Goal: Task Accomplishment & Management: Manage account settings

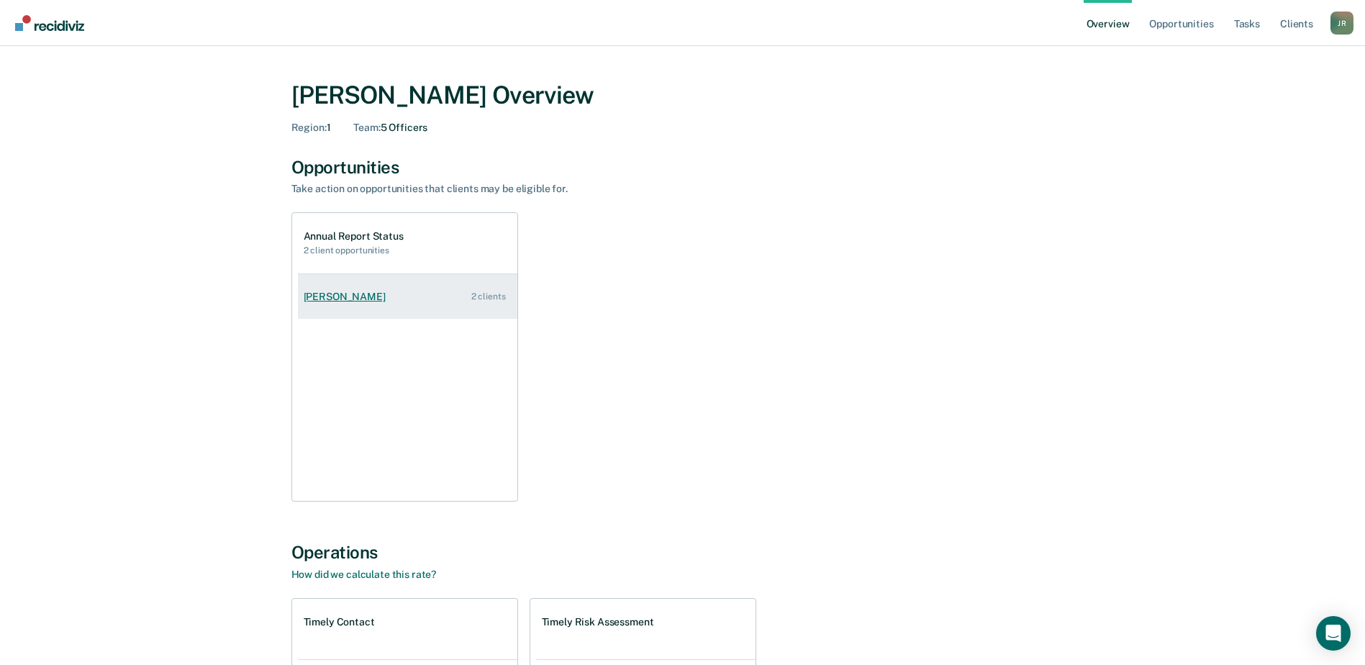
click at [331, 300] on div "Dakota Conway" at bounding box center [348, 297] width 88 height 12
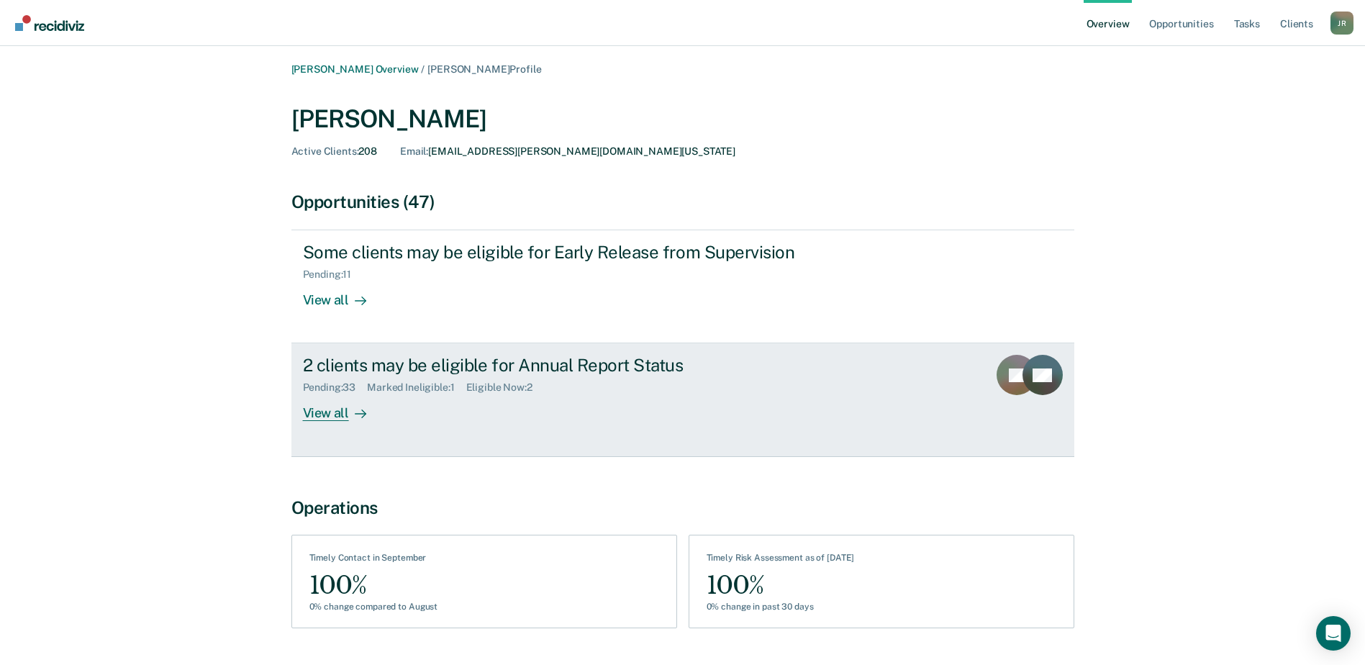
click at [362, 361] on div "2 clients may be eligible for Annual Report Status" at bounding box center [555, 365] width 505 height 21
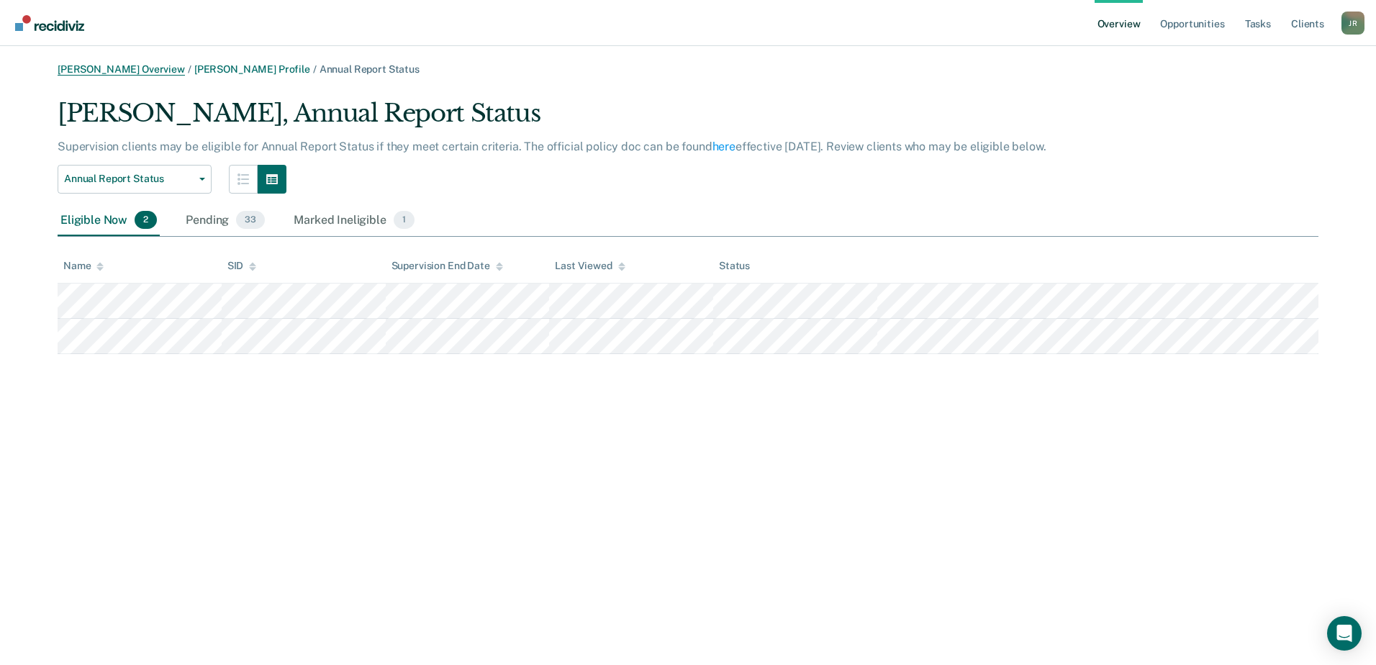
click at [148, 71] on link "Jeremy Robertson Overview" at bounding box center [121, 69] width 127 height 12
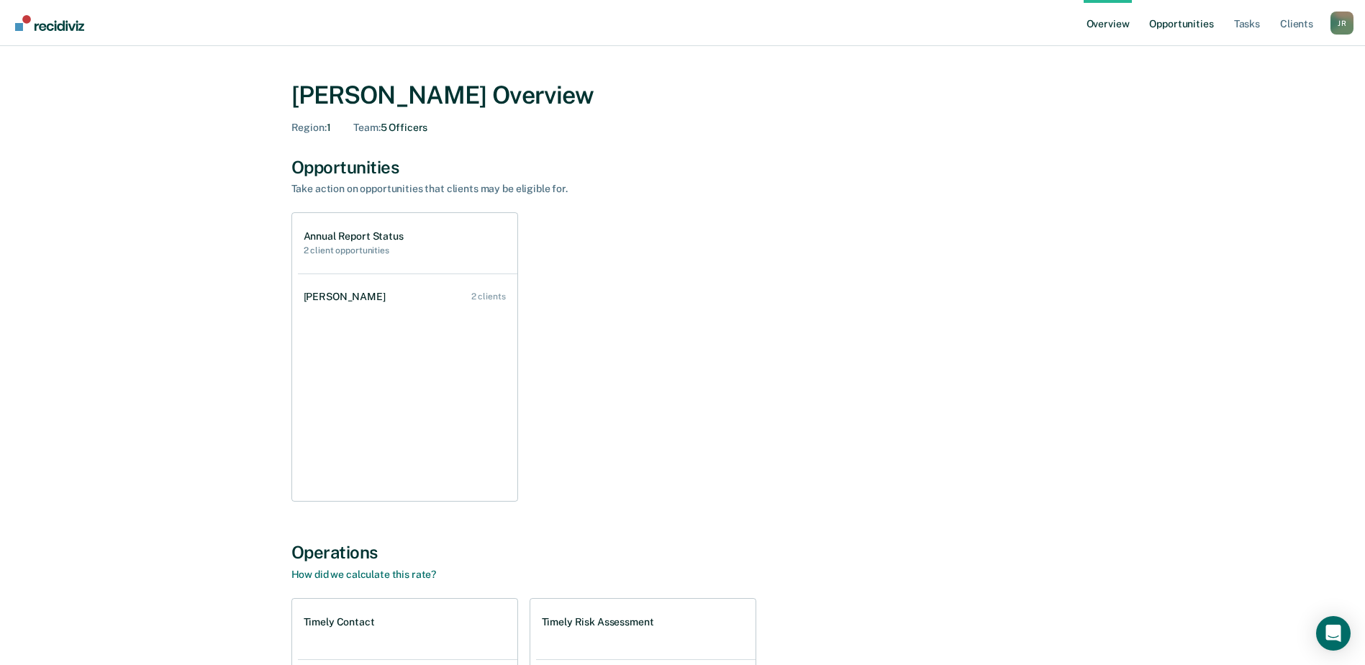
click at [1187, 22] on link "Opportunities" at bounding box center [1181, 23] width 70 height 46
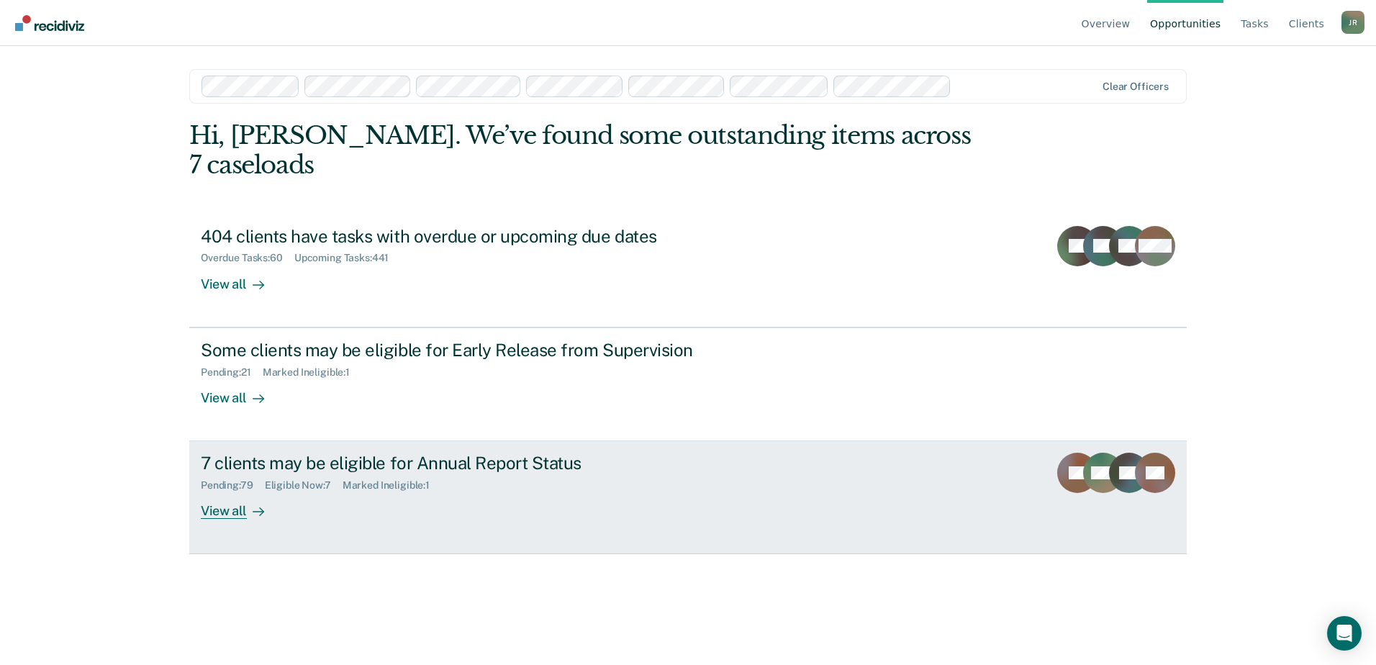
click at [294, 453] on div "7 clients may be eligible for Annual Report Status" at bounding box center [453, 463] width 505 height 21
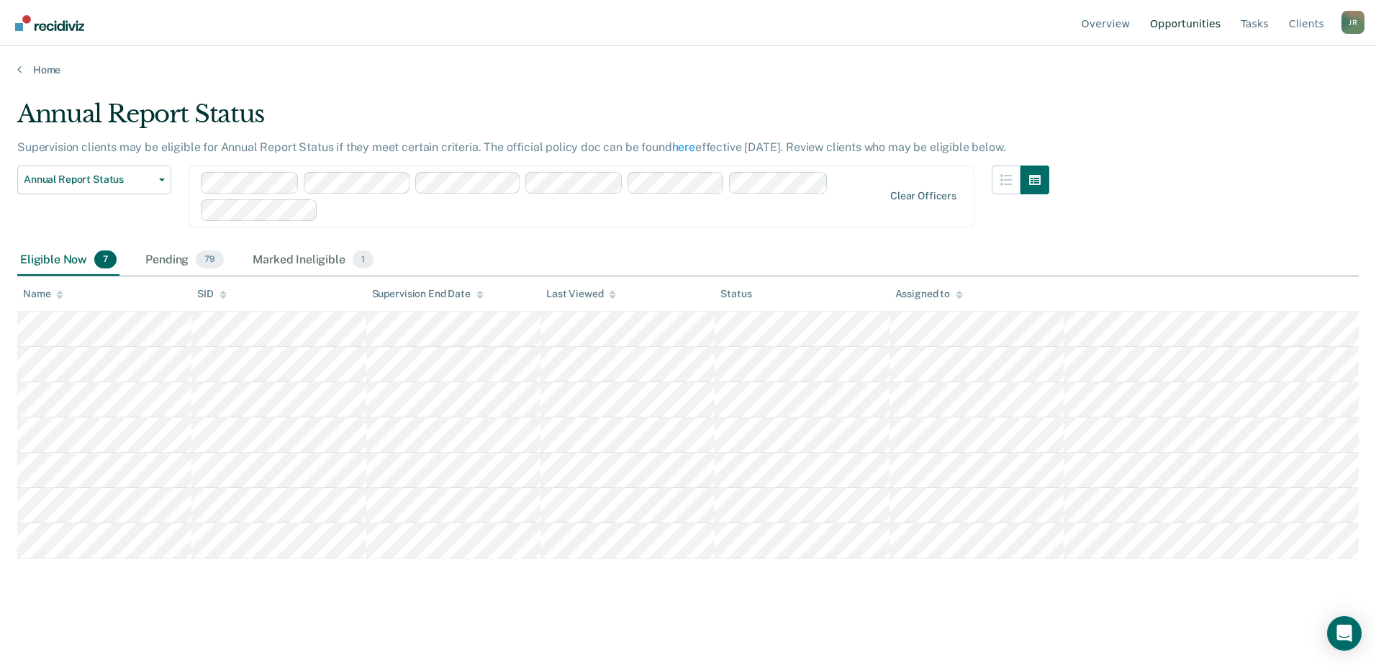
click at [1201, 17] on link "Opportunities" at bounding box center [1185, 23] width 76 height 46
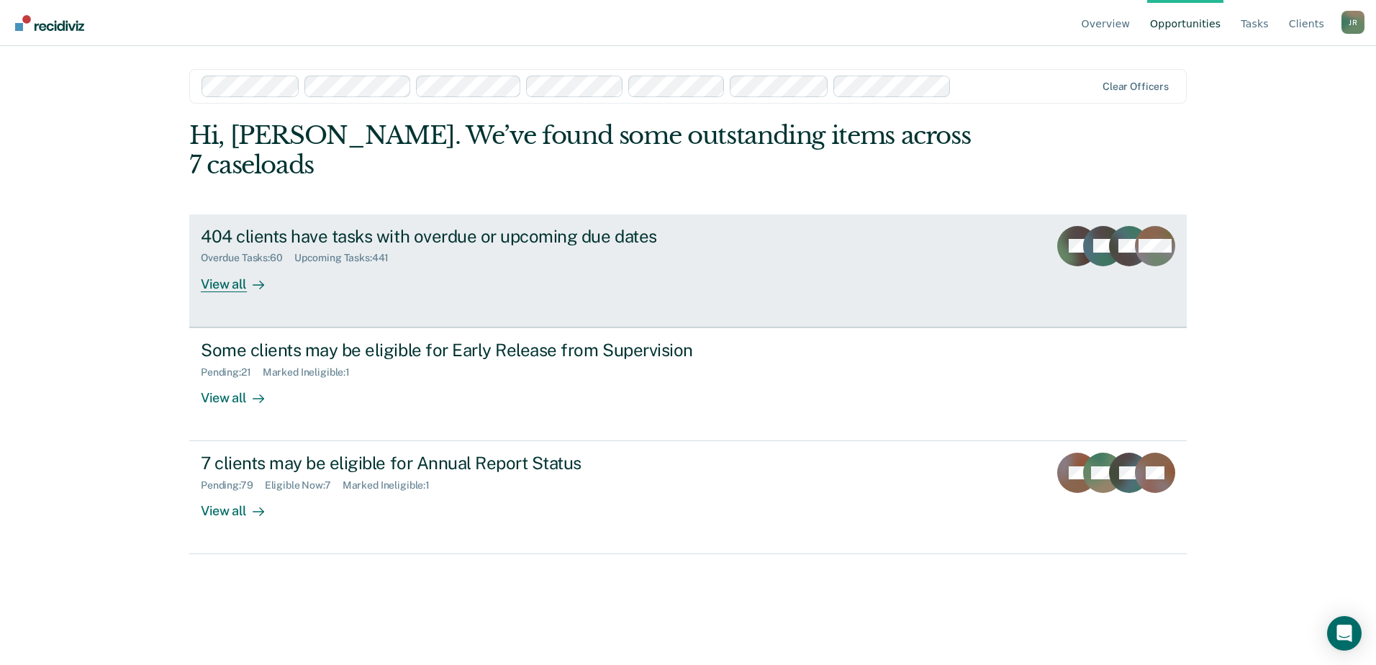
click at [478, 246] on div "Overdue Tasks : 60 Upcoming Tasks : 441" at bounding box center [453, 255] width 505 height 18
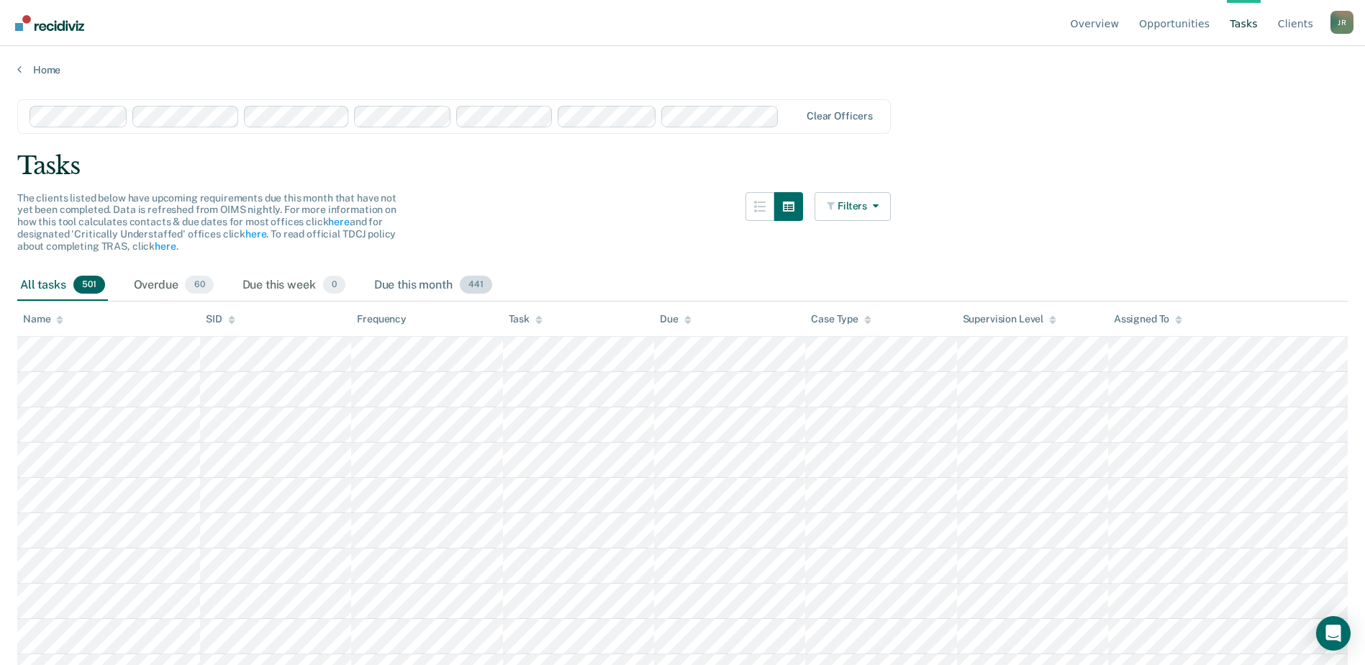
click at [412, 281] on div "Due this month 441" at bounding box center [433, 286] width 124 height 32
click at [1141, 316] on div "Assigned To" at bounding box center [1148, 319] width 68 height 12
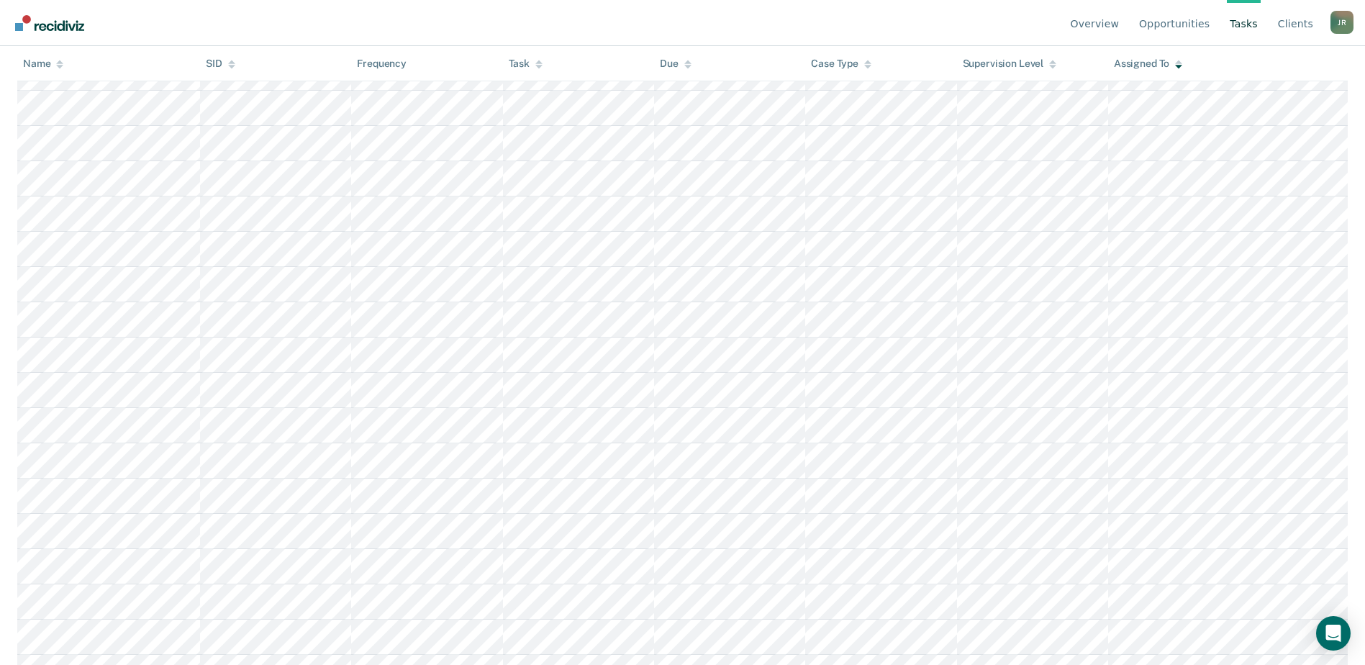
scroll to position [10939, 0]
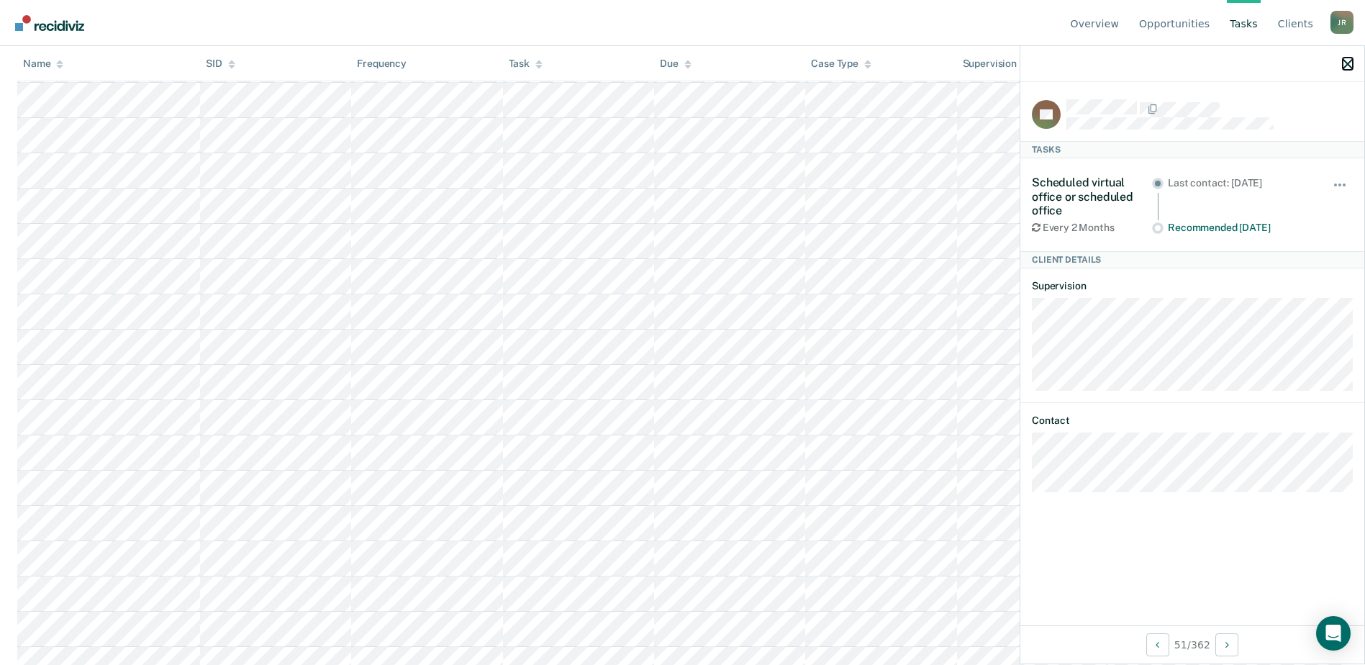
click at [1344, 60] on icon "button" at bounding box center [1348, 64] width 10 height 10
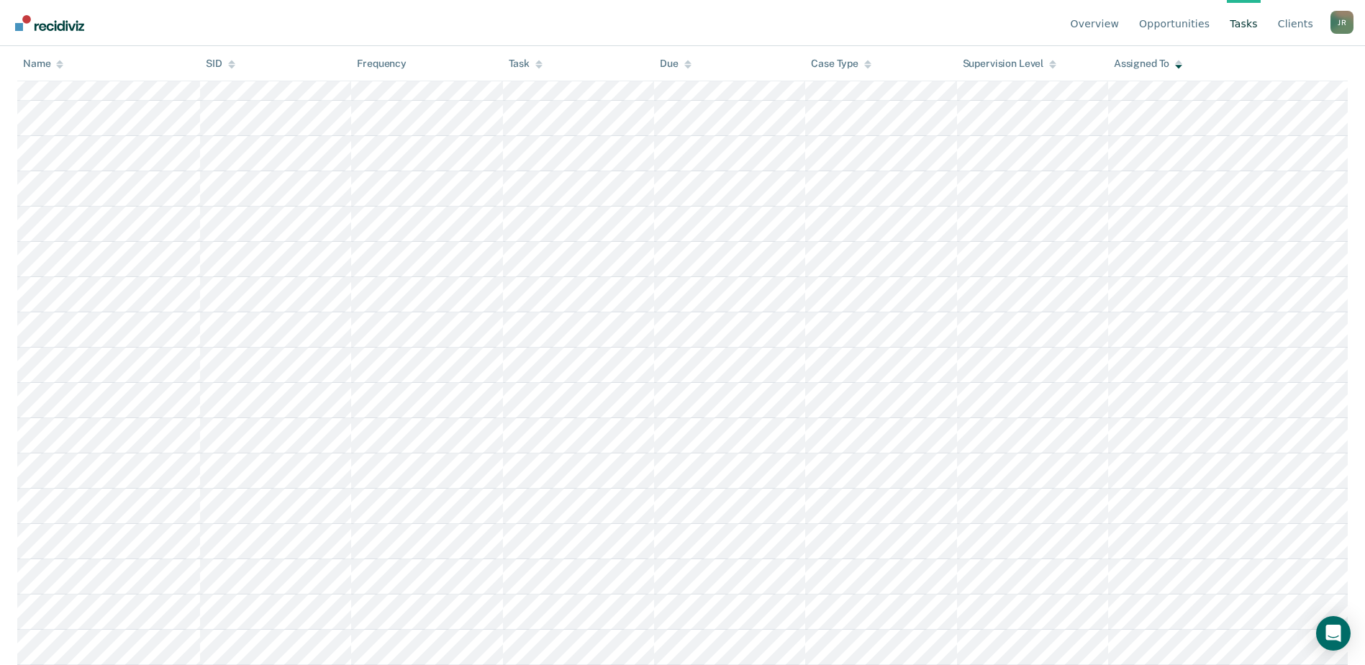
scroll to position [9788, 0]
click at [1186, 22] on link "Opportunities" at bounding box center [1174, 23] width 76 height 46
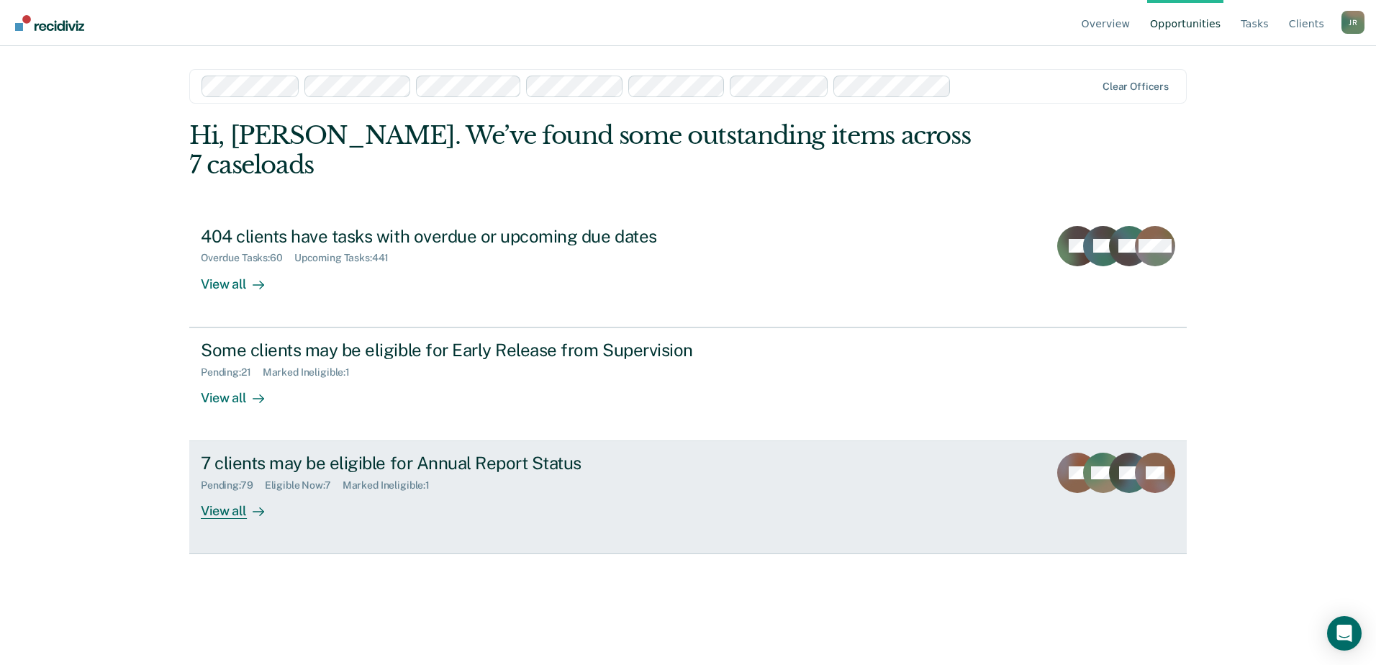
click at [341, 474] on div "Pending : 79 Eligible Now : 7 Marked Ineligible : 1" at bounding box center [453, 483] width 505 height 18
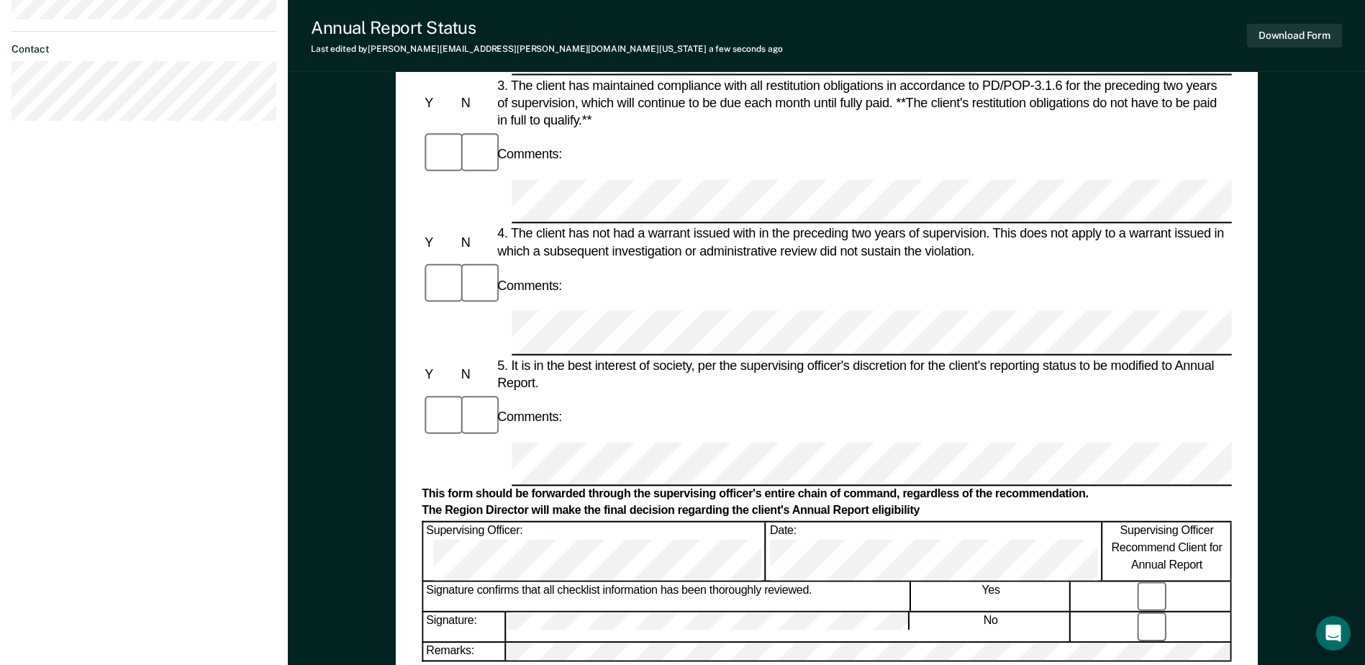
scroll to position [648, 0]
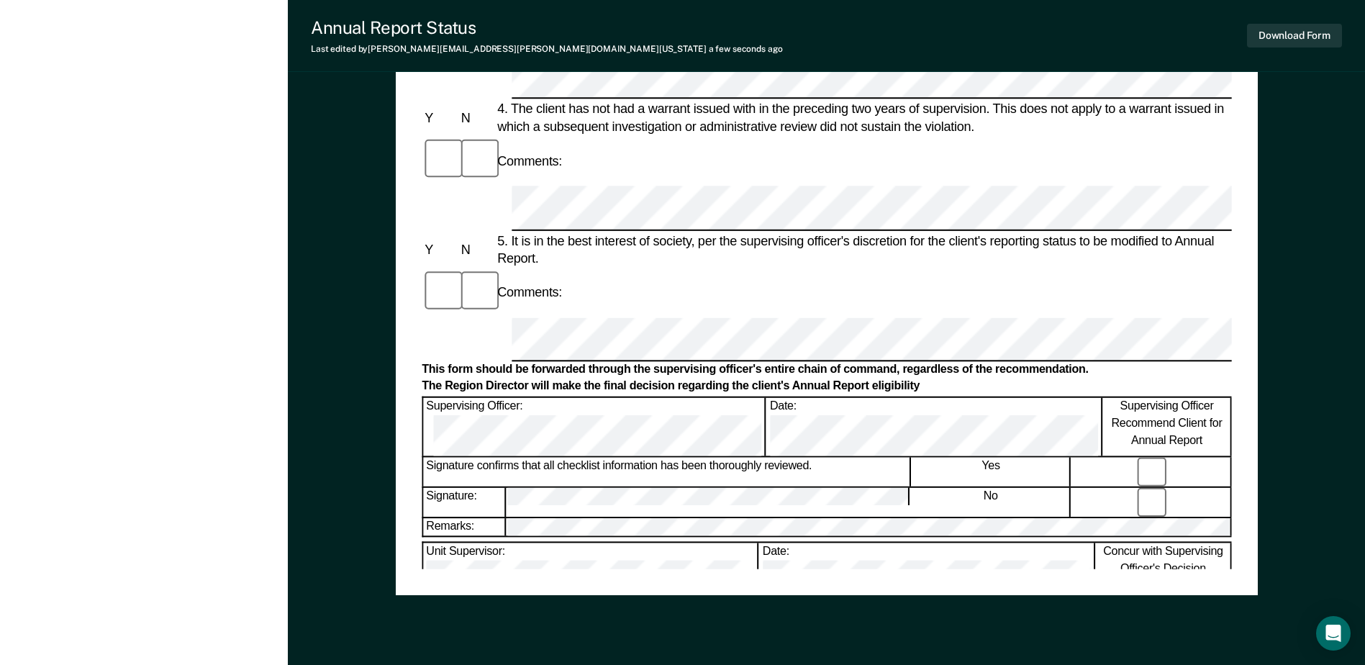
click at [717, 542] on div "Annual Reporting Checklist, Recommendation, and Determination Form Clients who …" at bounding box center [827, 33] width 810 height 1071
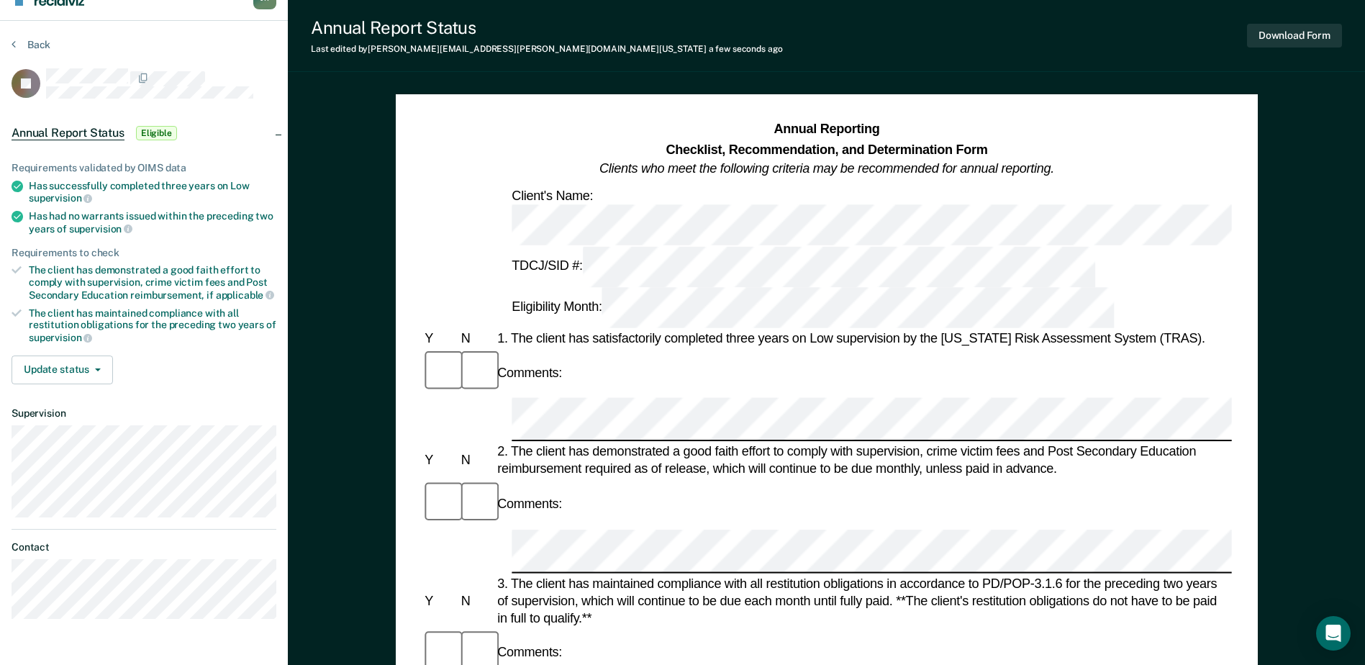
scroll to position [0, 0]
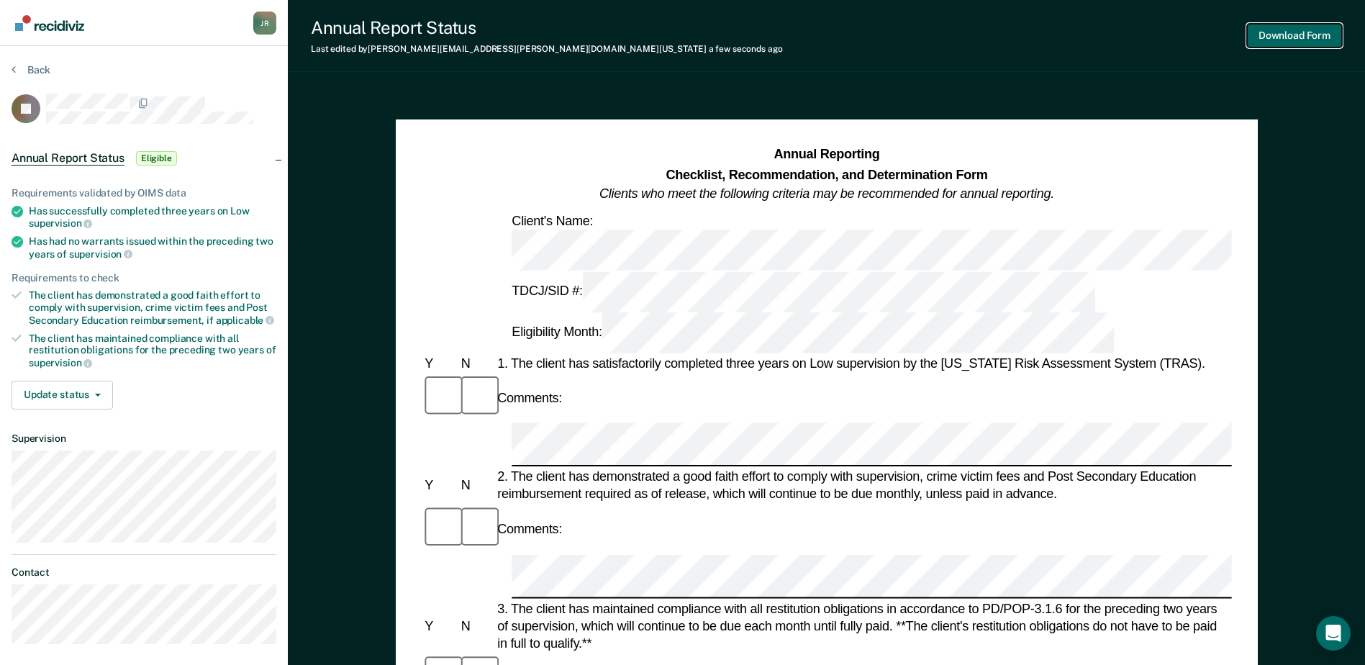
click at [1298, 35] on button "Download Form" at bounding box center [1294, 36] width 95 height 24
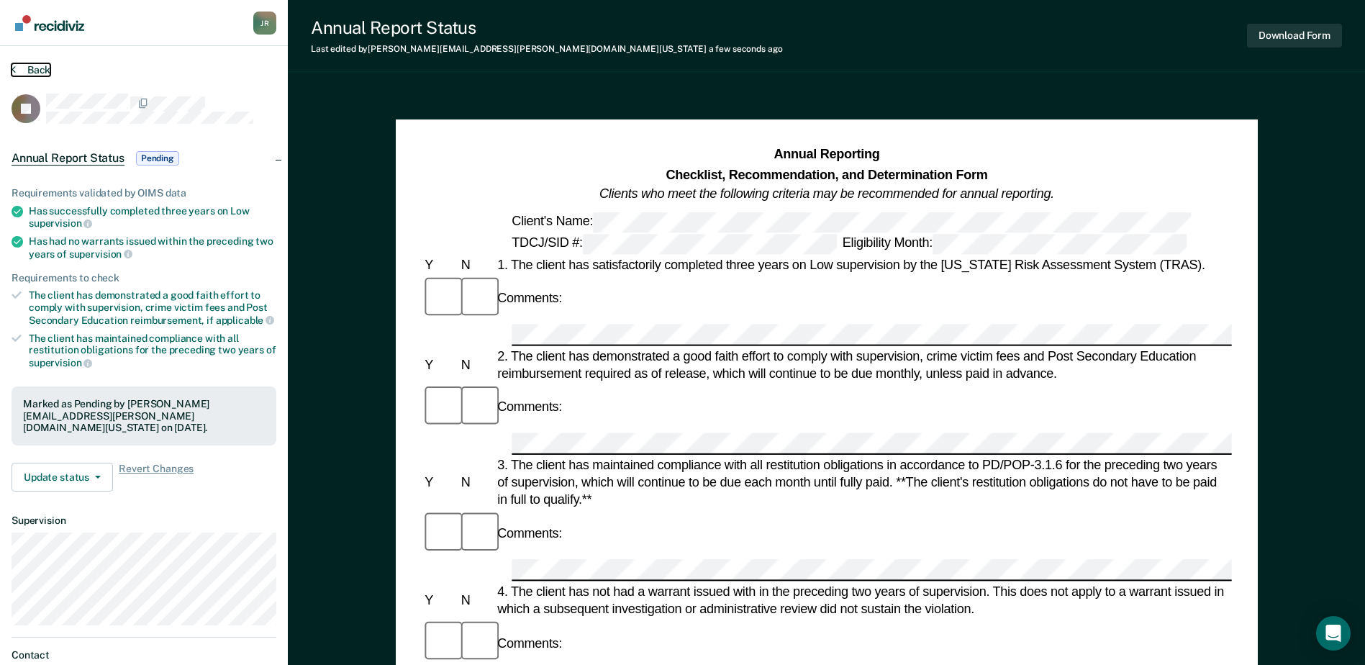
click at [17, 71] on button "Back" at bounding box center [31, 69] width 39 height 13
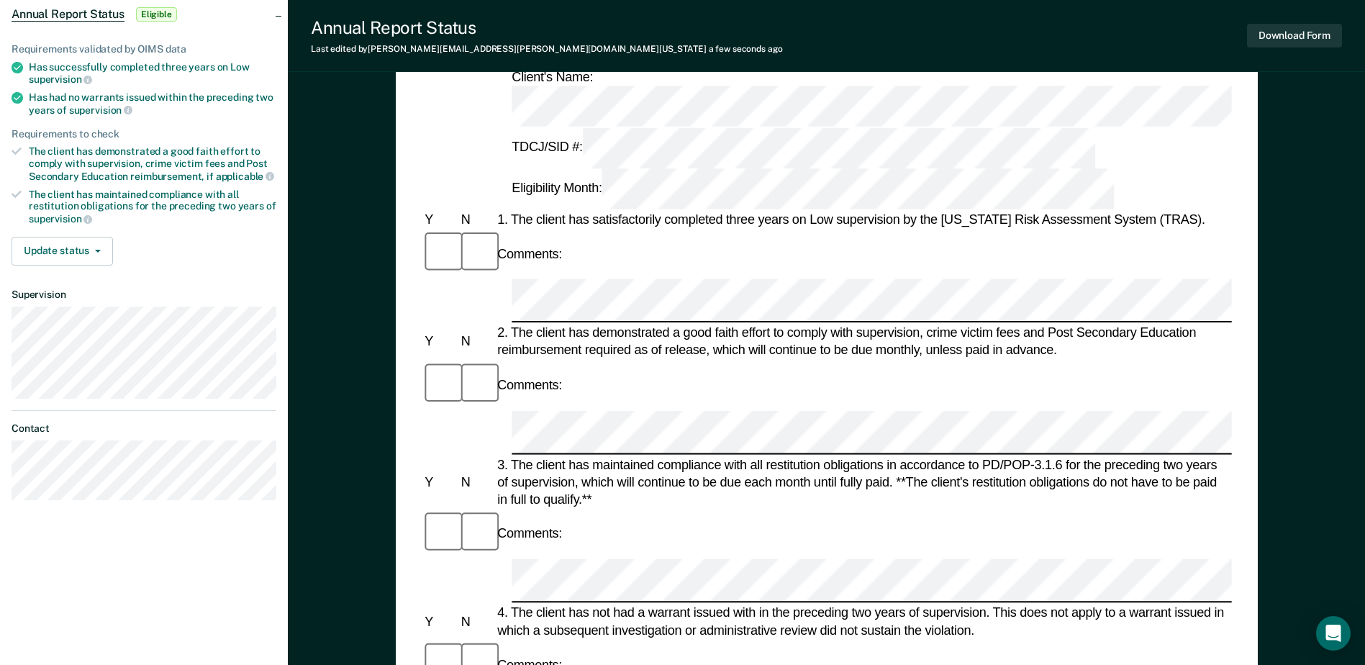
scroll to position [288, 0]
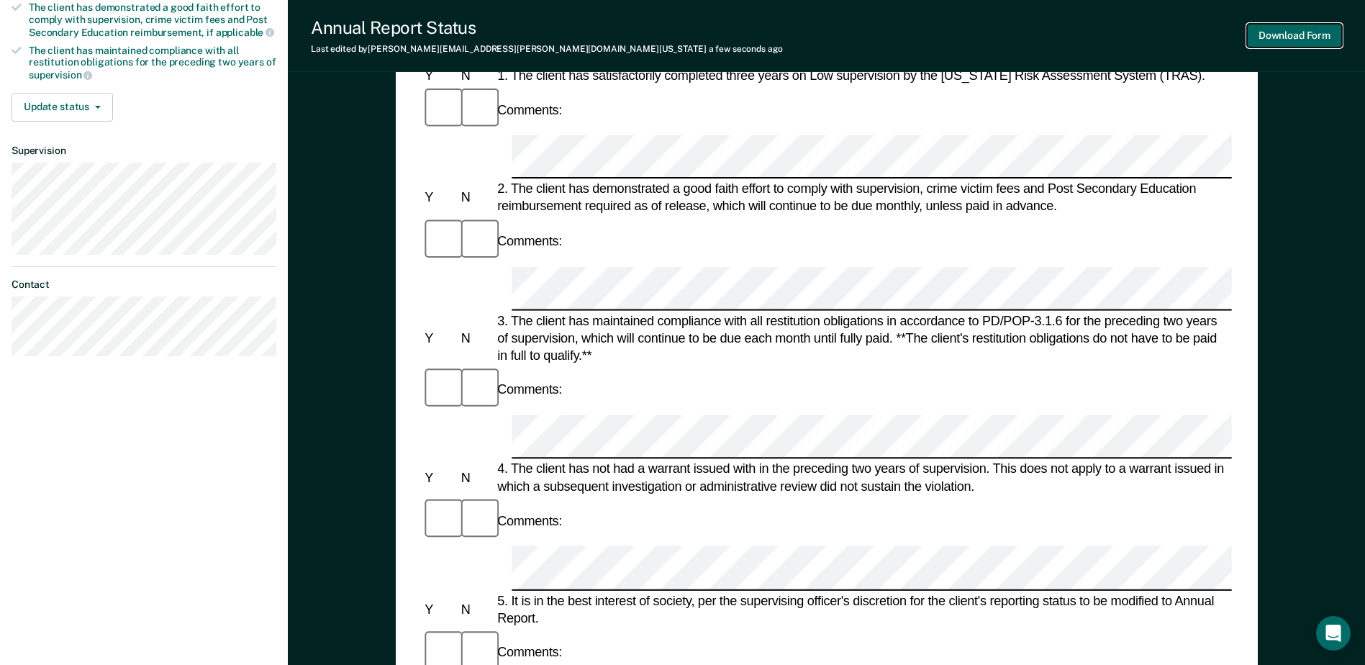
click at [1304, 33] on button "Download Form" at bounding box center [1294, 36] width 95 height 24
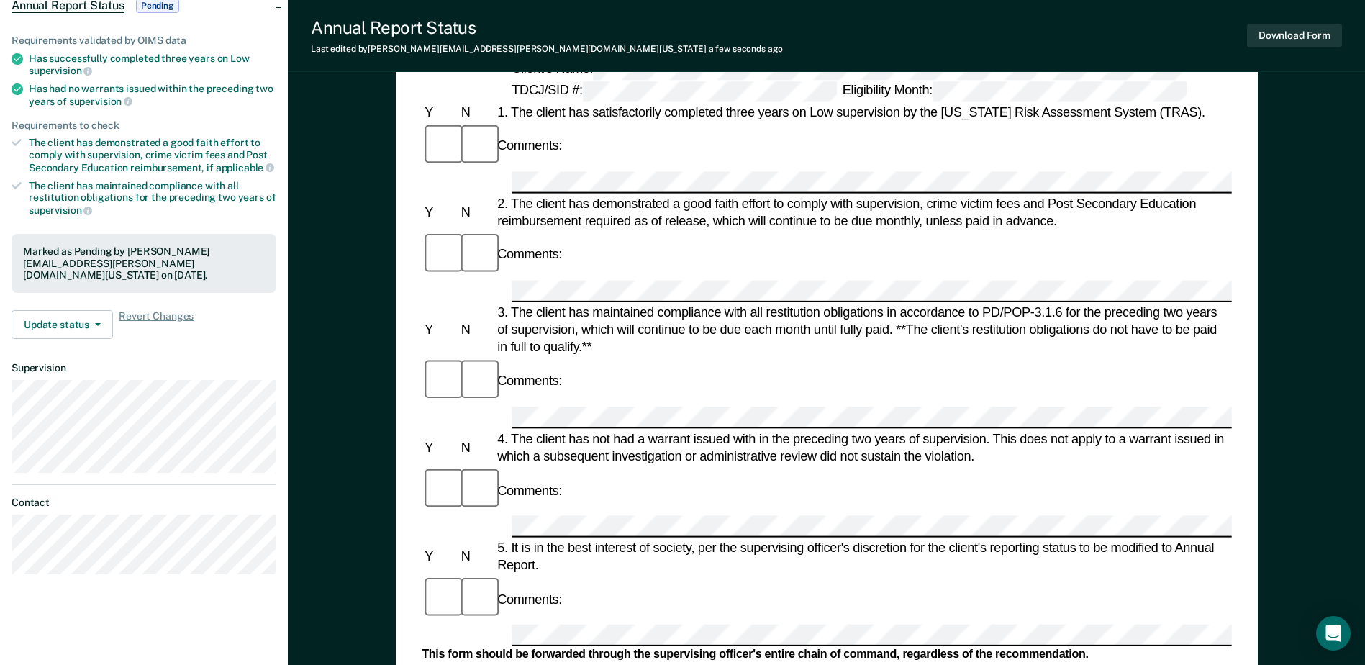
scroll to position [0, 0]
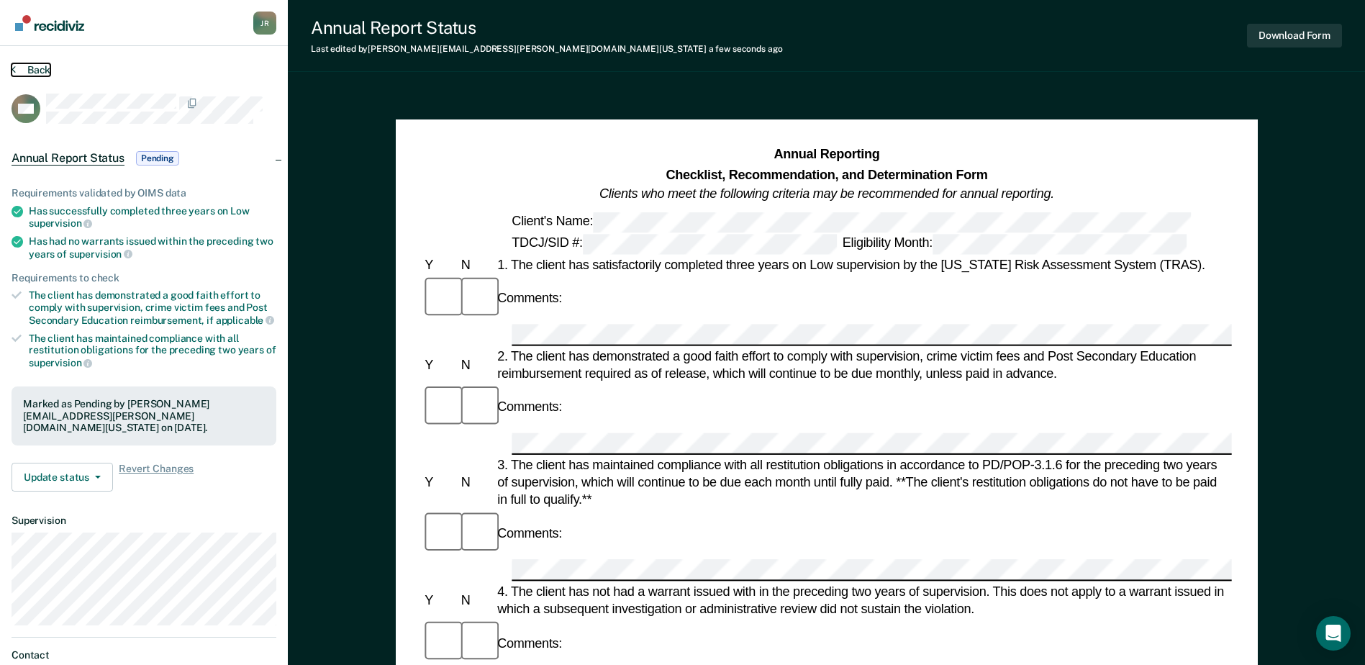
click at [26, 69] on button "Back" at bounding box center [31, 69] width 39 height 13
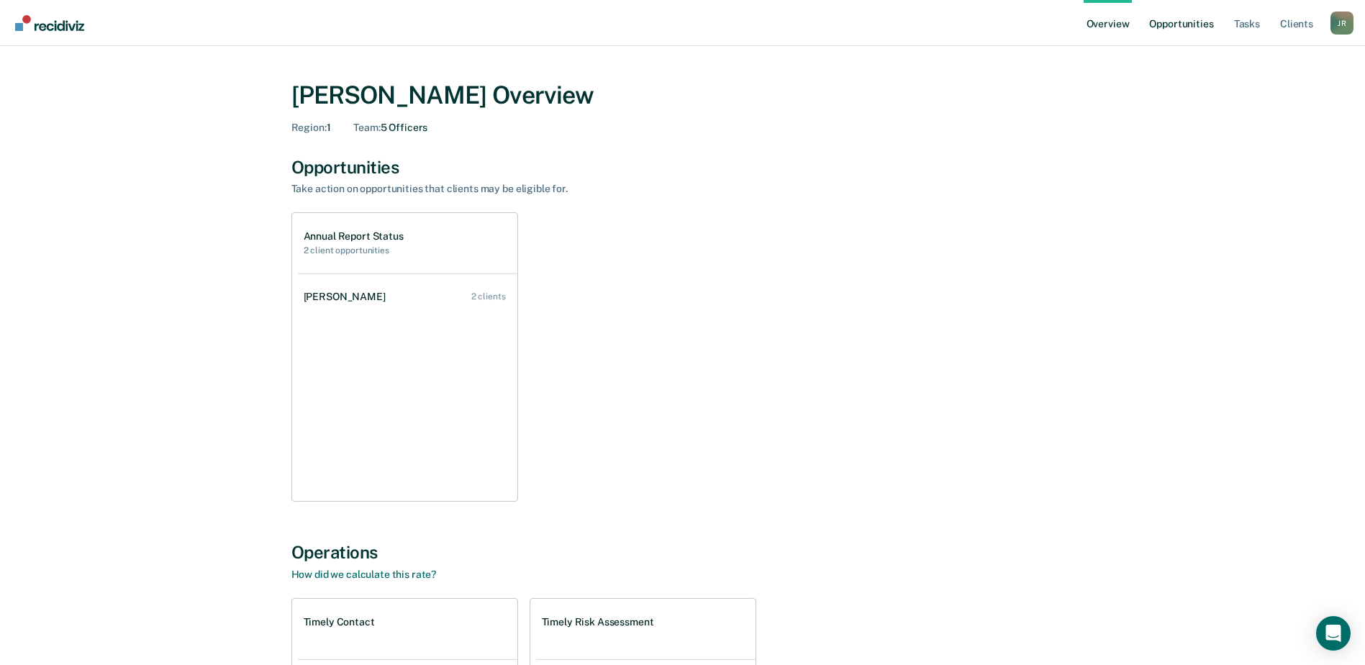
click at [1198, 20] on link "Opportunities" at bounding box center [1181, 23] width 70 height 46
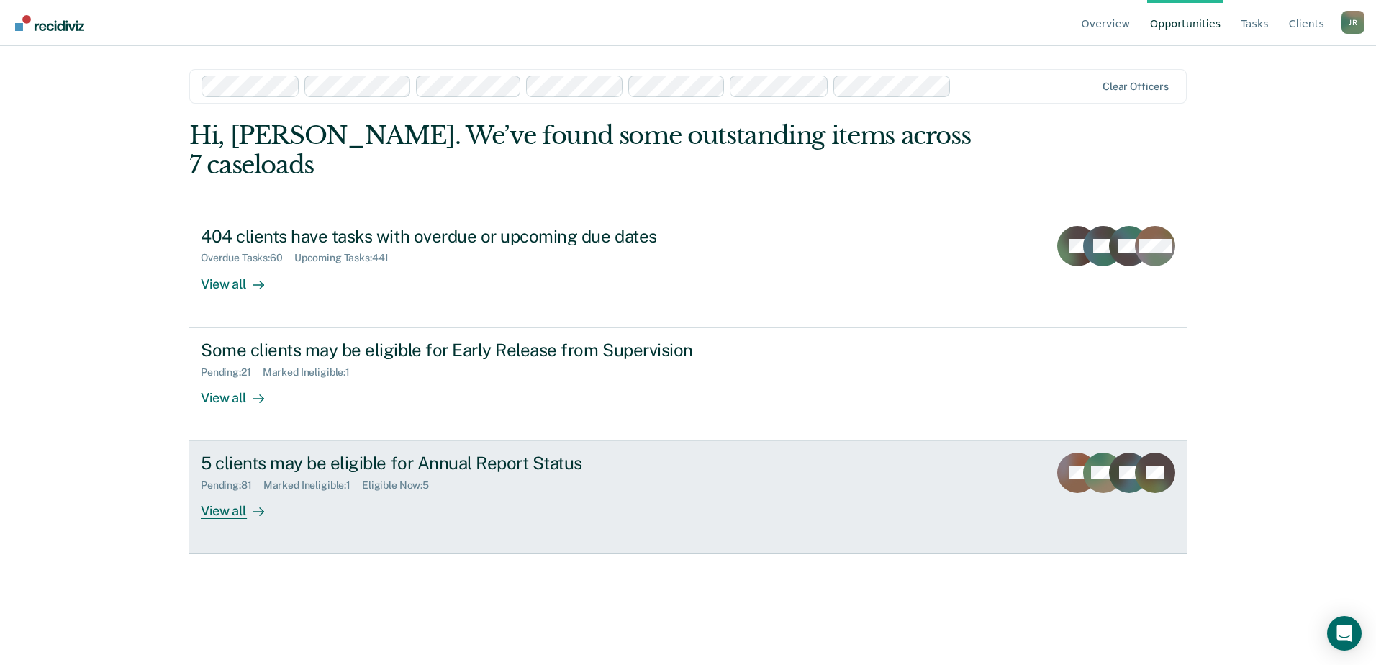
click at [354, 453] on div "5 clients may be eligible for Annual Report Status" at bounding box center [453, 463] width 505 height 21
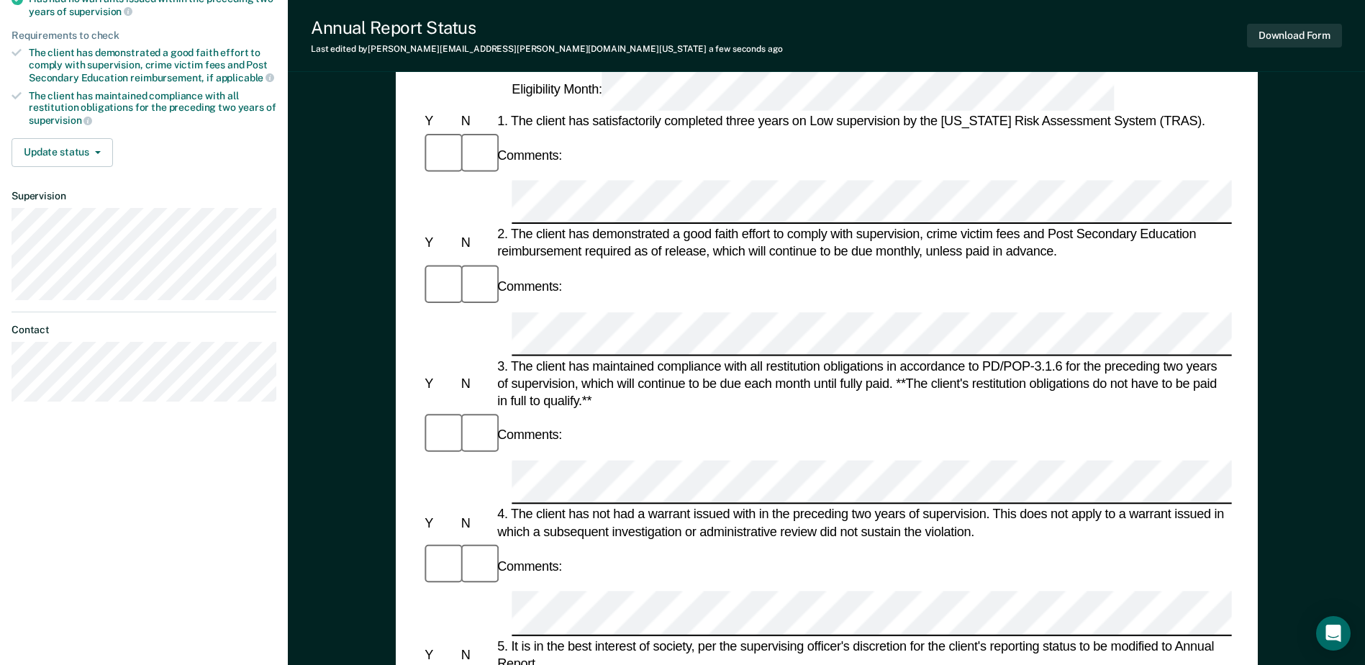
scroll to position [216, 0]
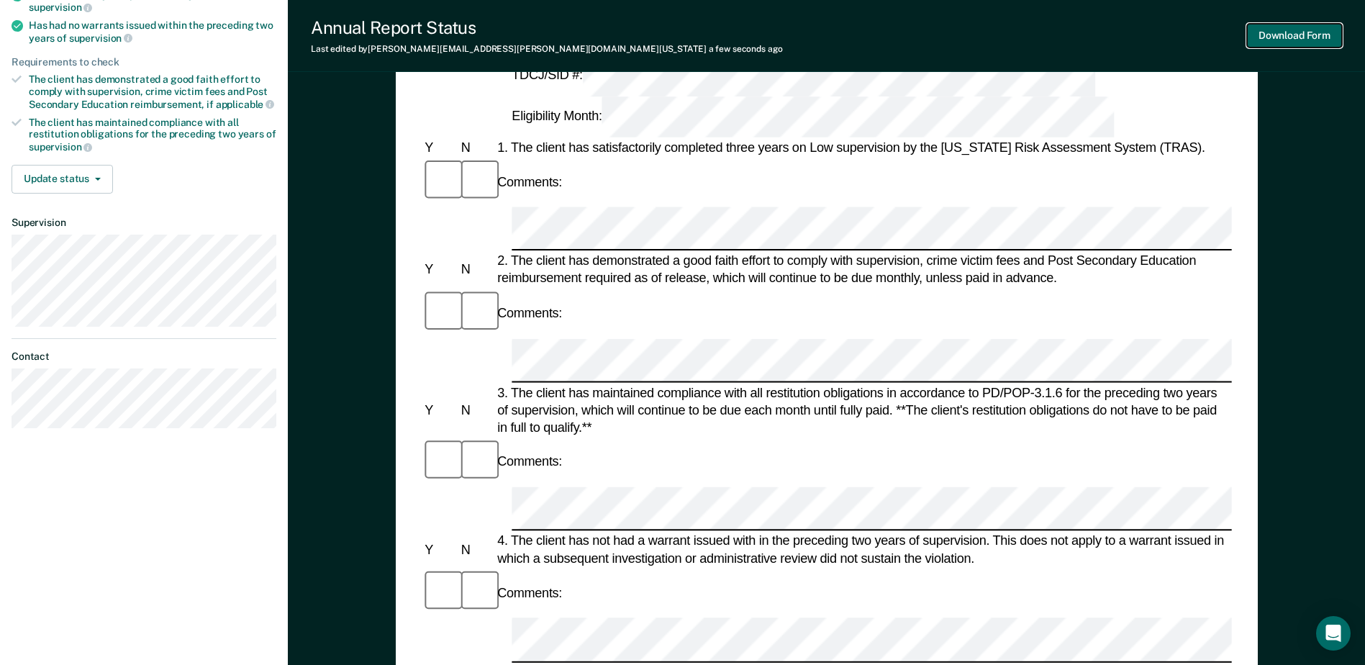
click at [1305, 32] on button "Download Form" at bounding box center [1294, 36] width 95 height 24
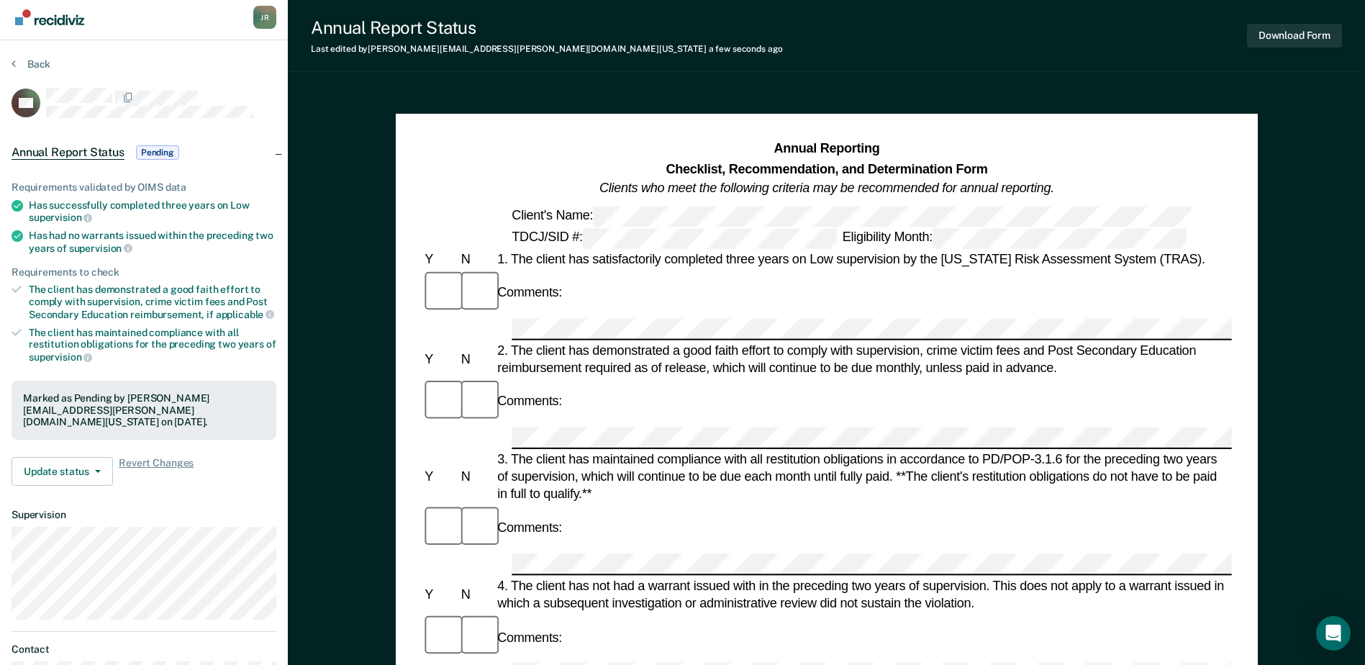
scroll to position [0, 0]
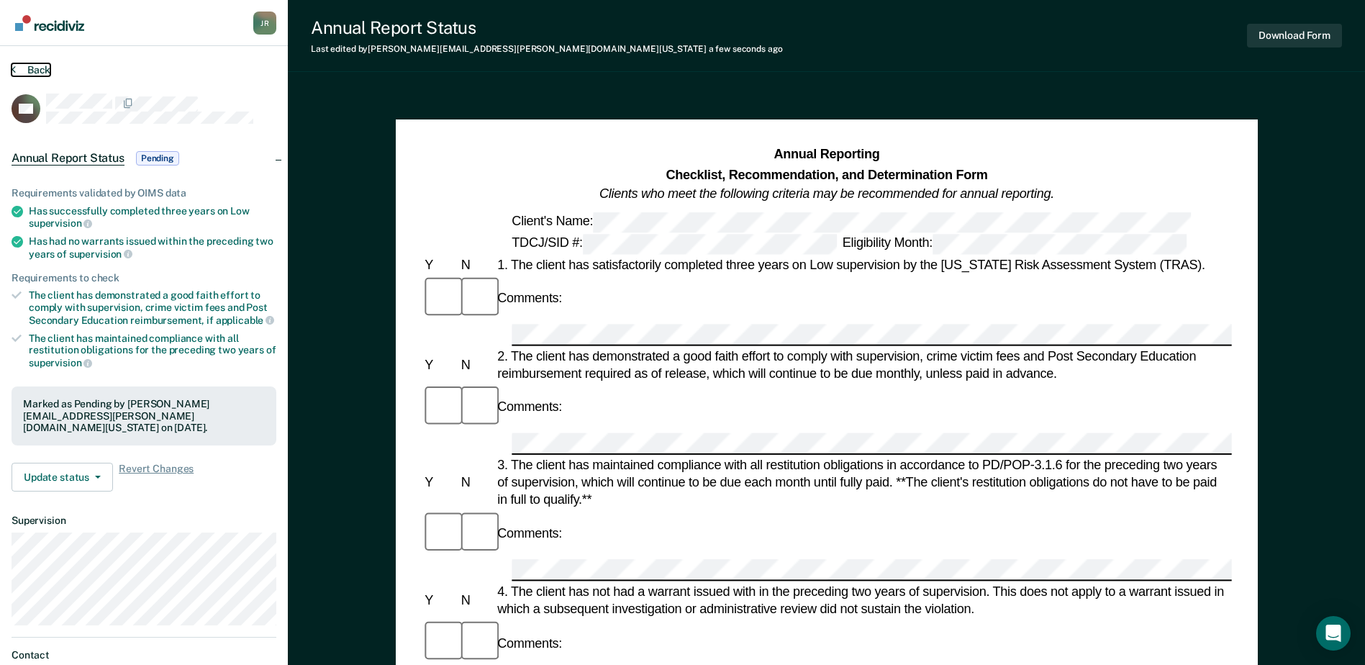
click at [15, 70] on icon at bounding box center [14, 69] width 4 height 12
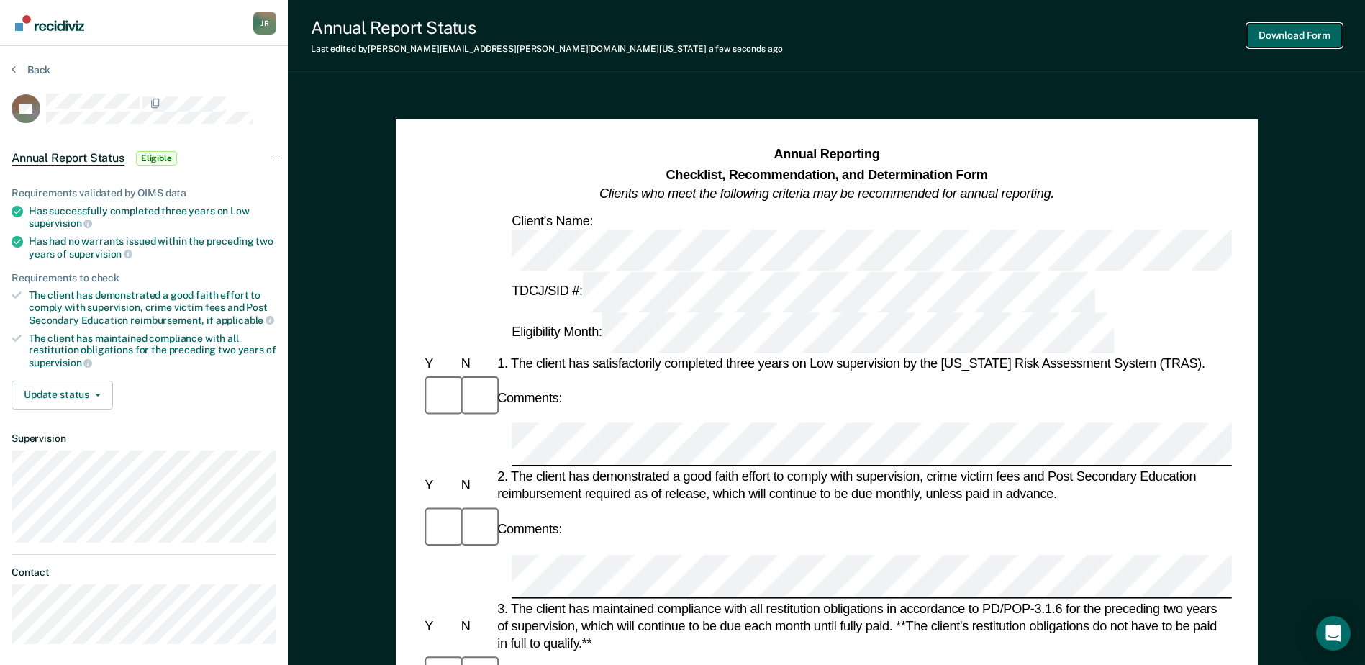
click at [1294, 35] on button "Download Form" at bounding box center [1294, 36] width 95 height 24
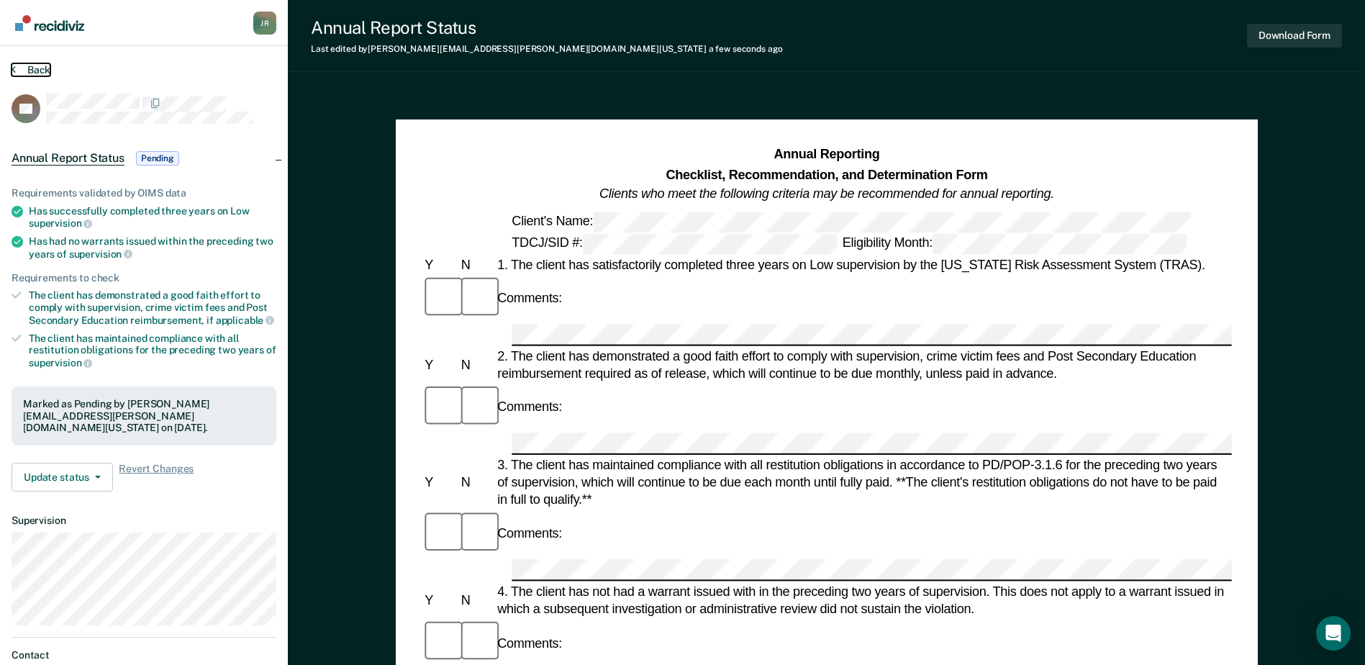
click at [19, 65] on button "Back" at bounding box center [31, 69] width 39 height 13
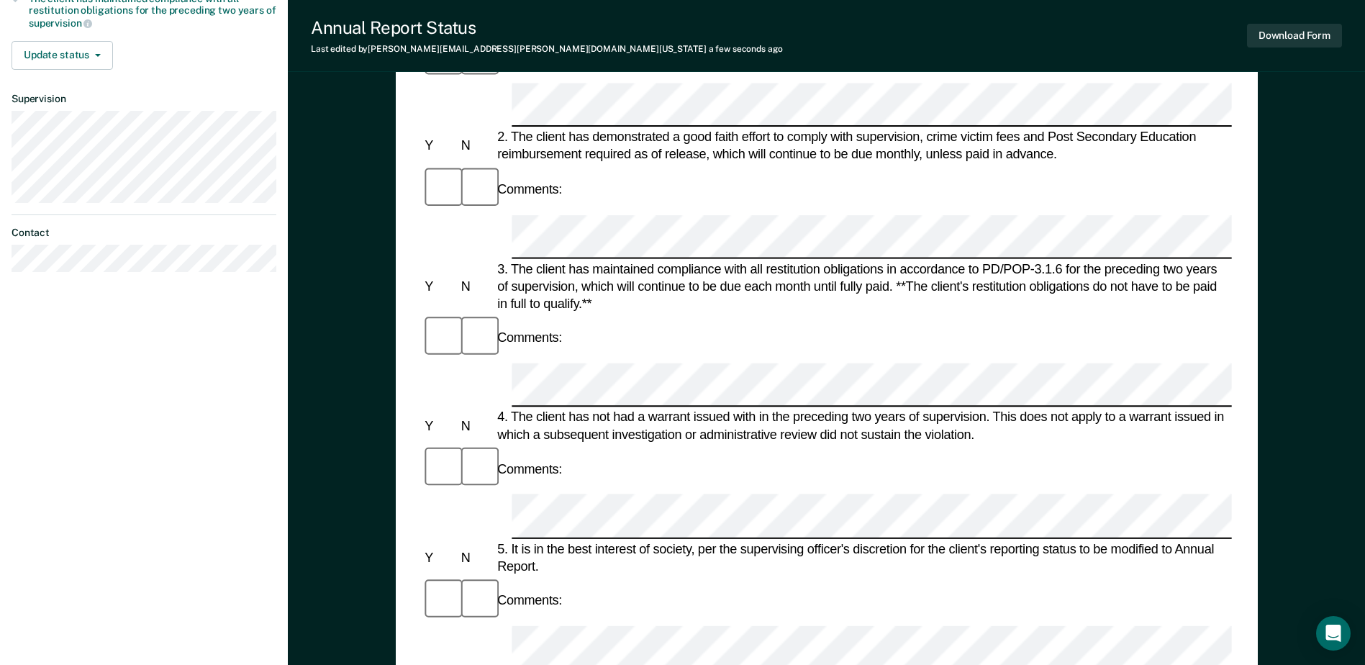
scroll to position [330, 0]
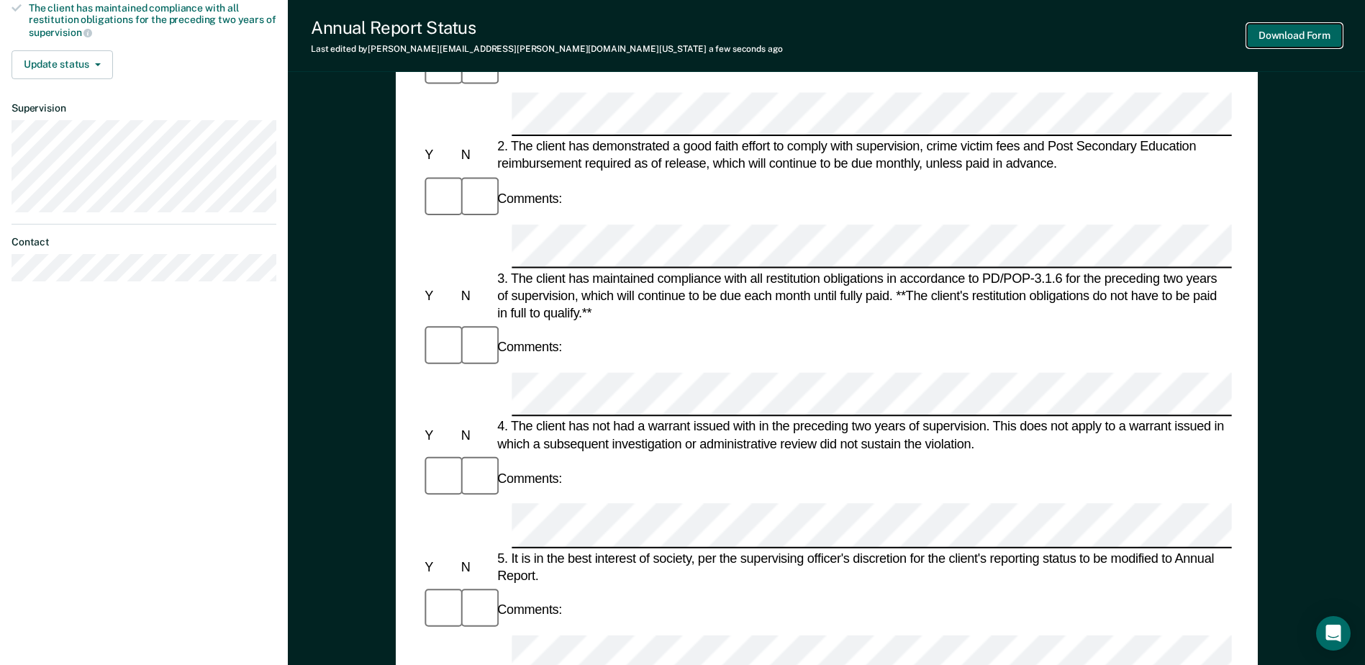
click at [1290, 34] on button "Download Form" at bounding box center [1294, 36] width 95 height 24
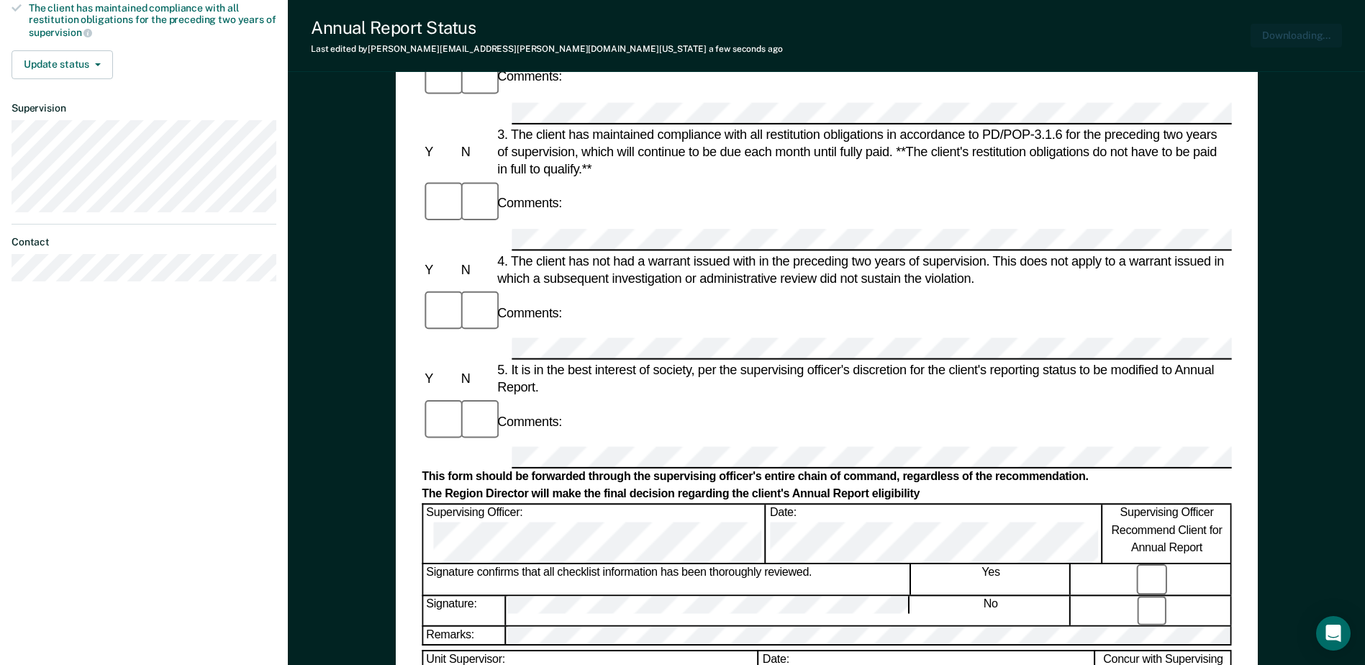
scroll to position [0, 0]
